Goal: Transaction & Acquisition: Purchase product/service

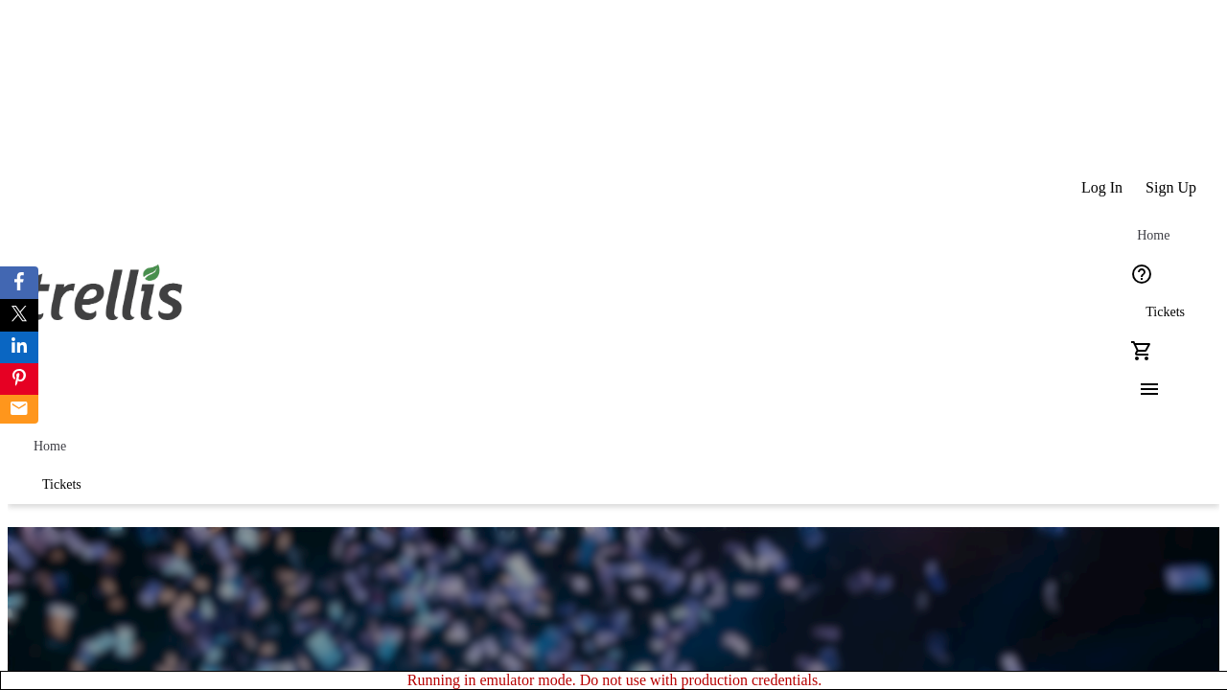
click at [1146, 305] on span "Tickets" at bounding box center [1165, 312] width 39 height 15
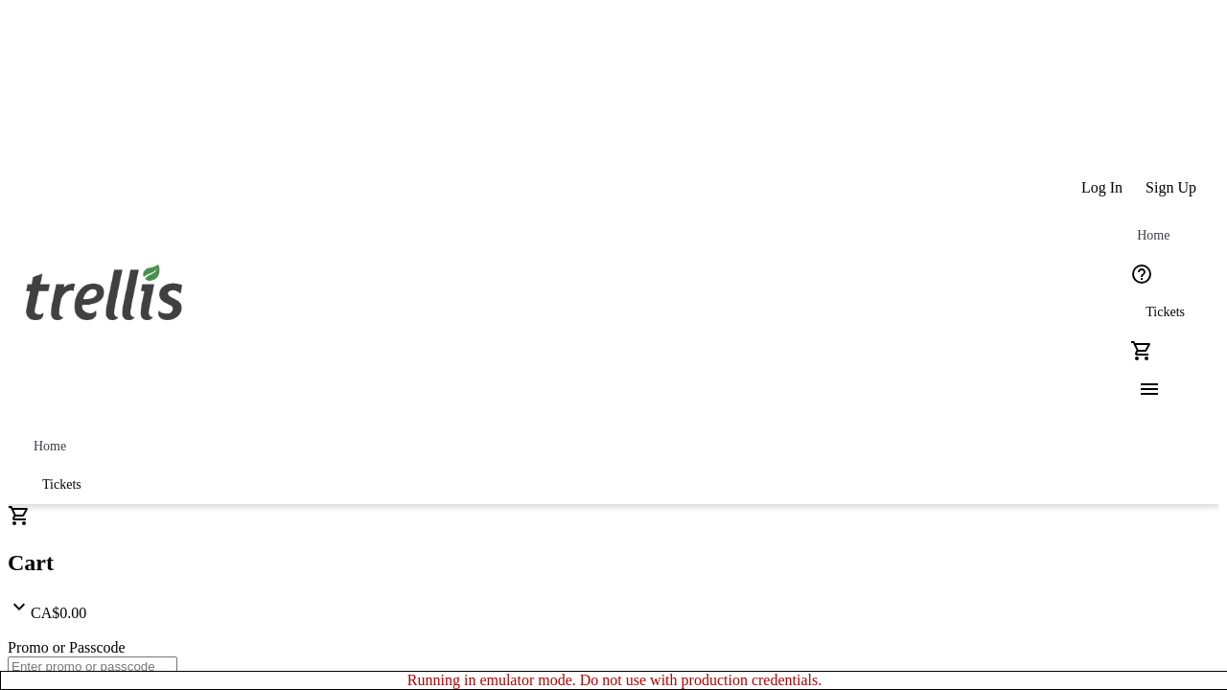
type input "1"
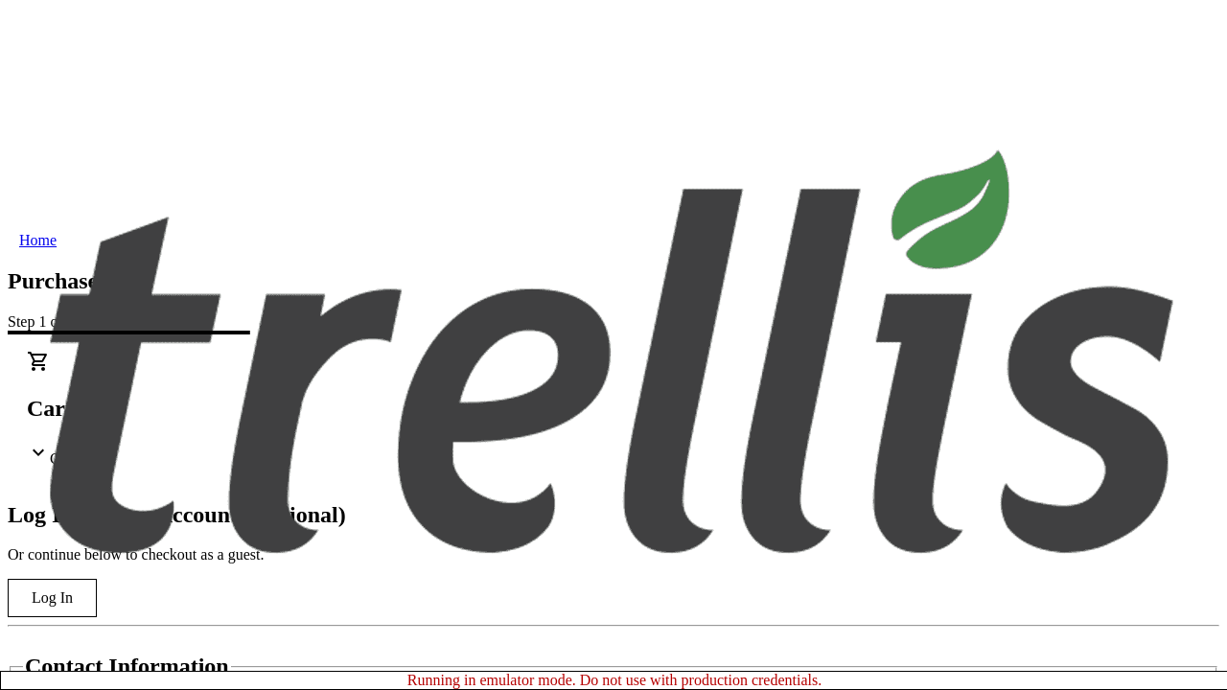
type input "[EMAIL_ADDRESS][DOMAIN_NAME]"
type input "Evie"
type input "[PERSON_NAME]"
